Goal: Information Seeking & Learning: Learn about a topic

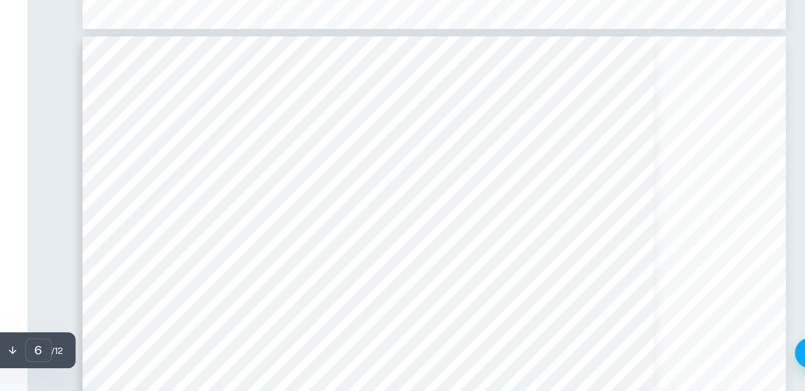
scroll to position [3616, 0]
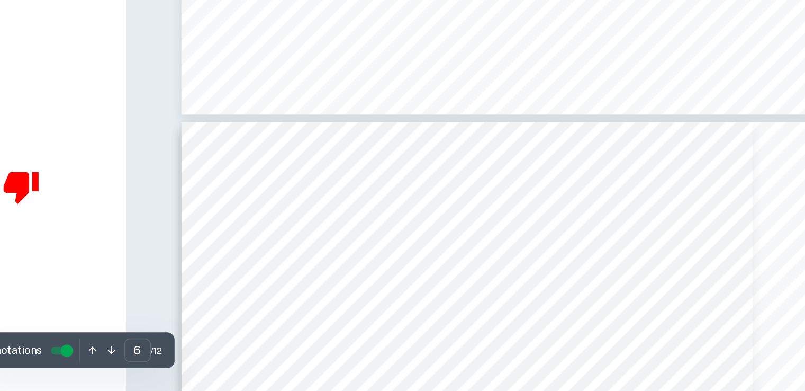
type input "7"
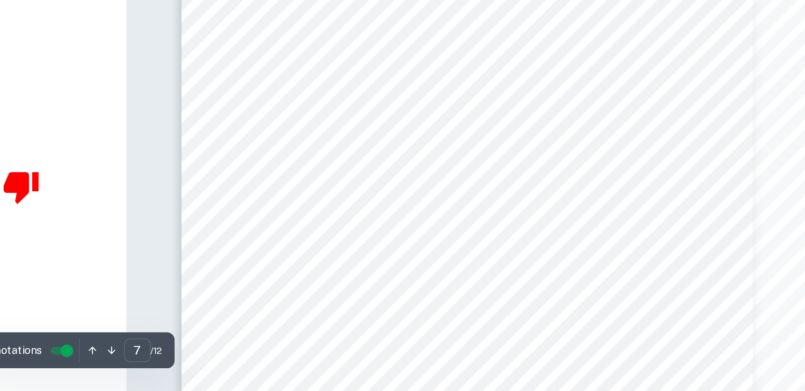
scroll to position [4347, 0]
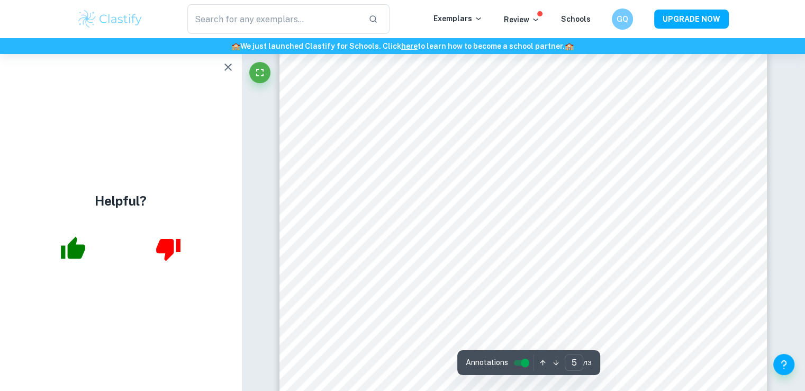
scroll to position [3034, 0]
